Goal: Task Accomplishment & Management: Complete application form

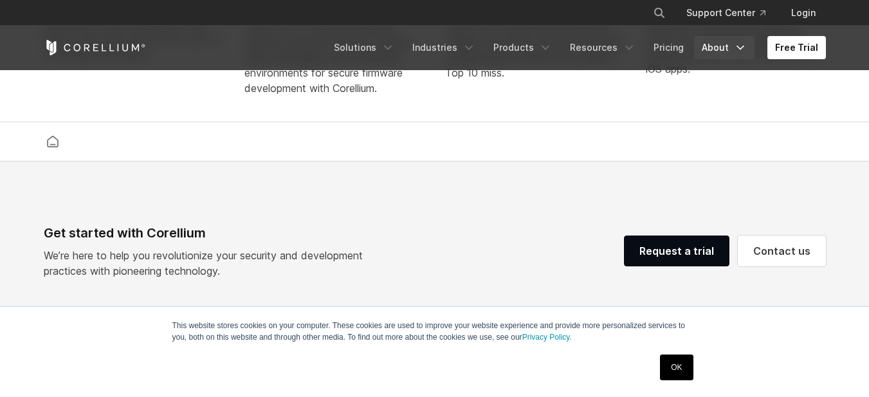
scroll to position [2797, 0]
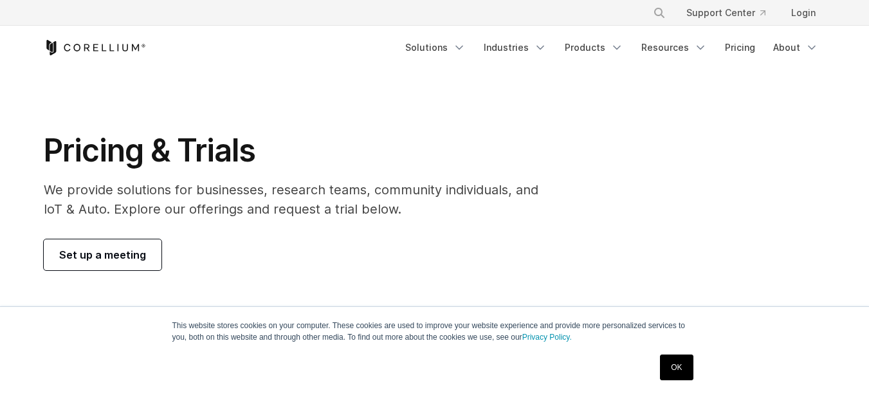
click at [100, 260] on span "Set up a meeting" at bounding box center [102, 254] width 87 height 15
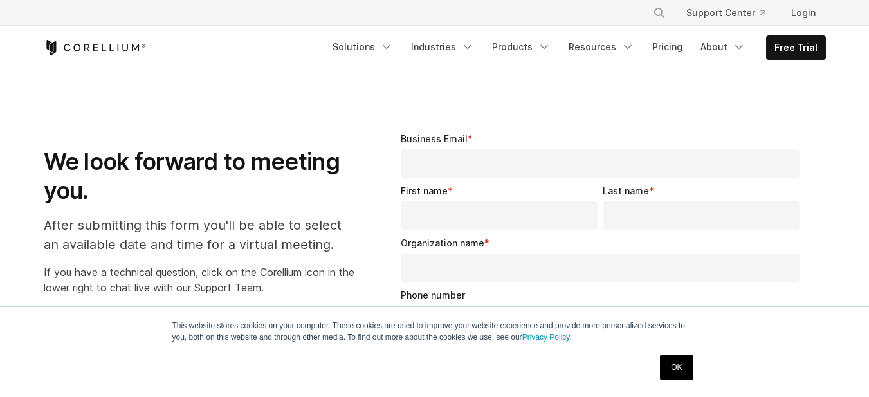
select select "**"
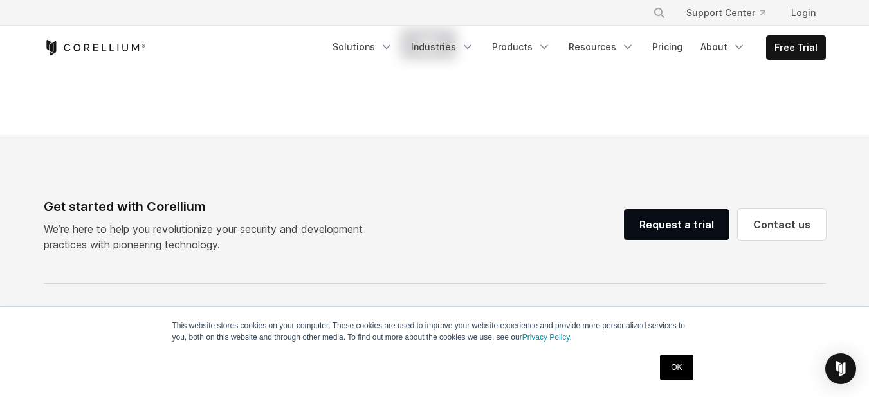
scroll to position [693, 0]
